Goal: Find specific page/section

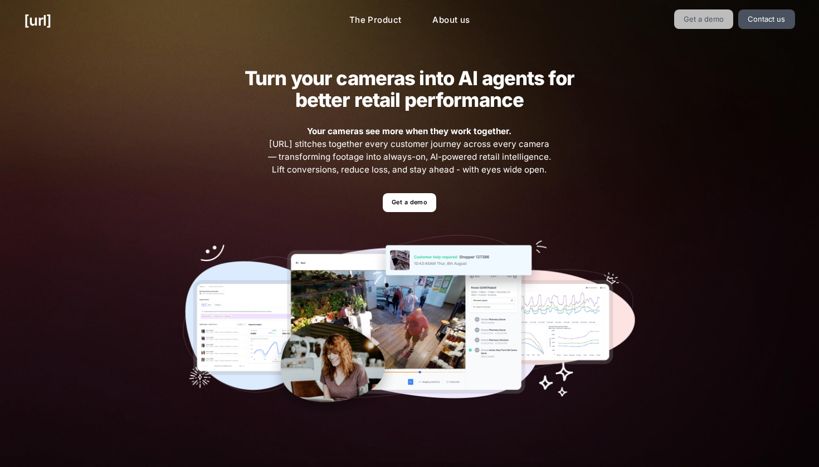
click at [713, 21] on link "Get a demo" at bounding box center [704, 18] width 60 height 19
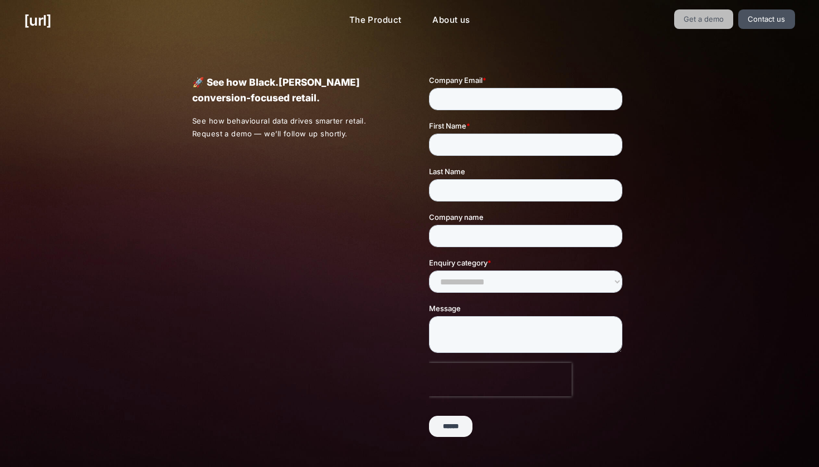
click at [713, 21] on link "Get a demo" at bounding box center [704, 18] width 60 height 19
type input "*"
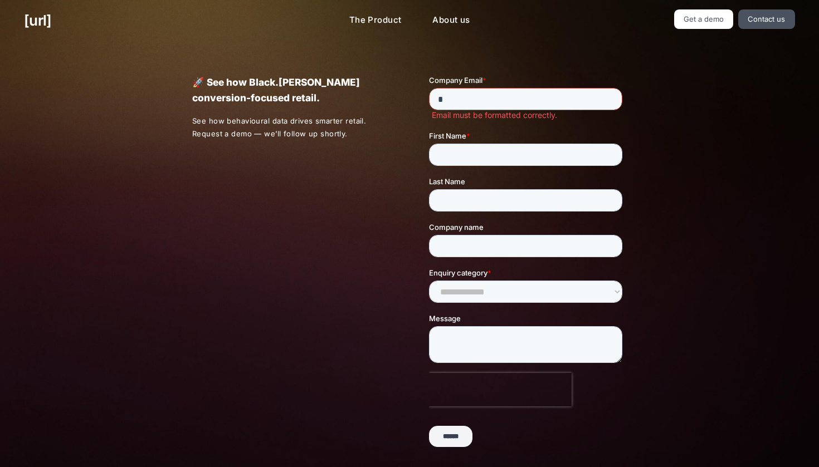
click at [612, 105] on input "*" at bounding box center [524, 99] width 193 height 22
